Goal: Information Seeking & Learning: Learn about a topic

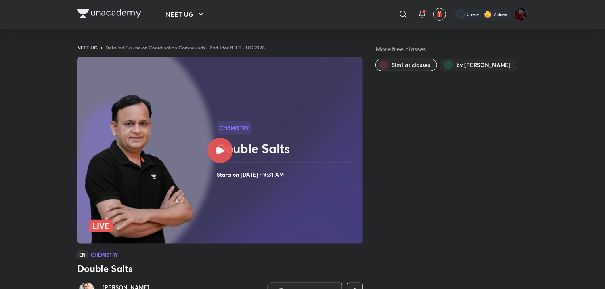
click at [215, 147] on div at bounding box center [219, 150] width 25 height 25
